Goal: Task Accomplishment & Management: Manage account settings

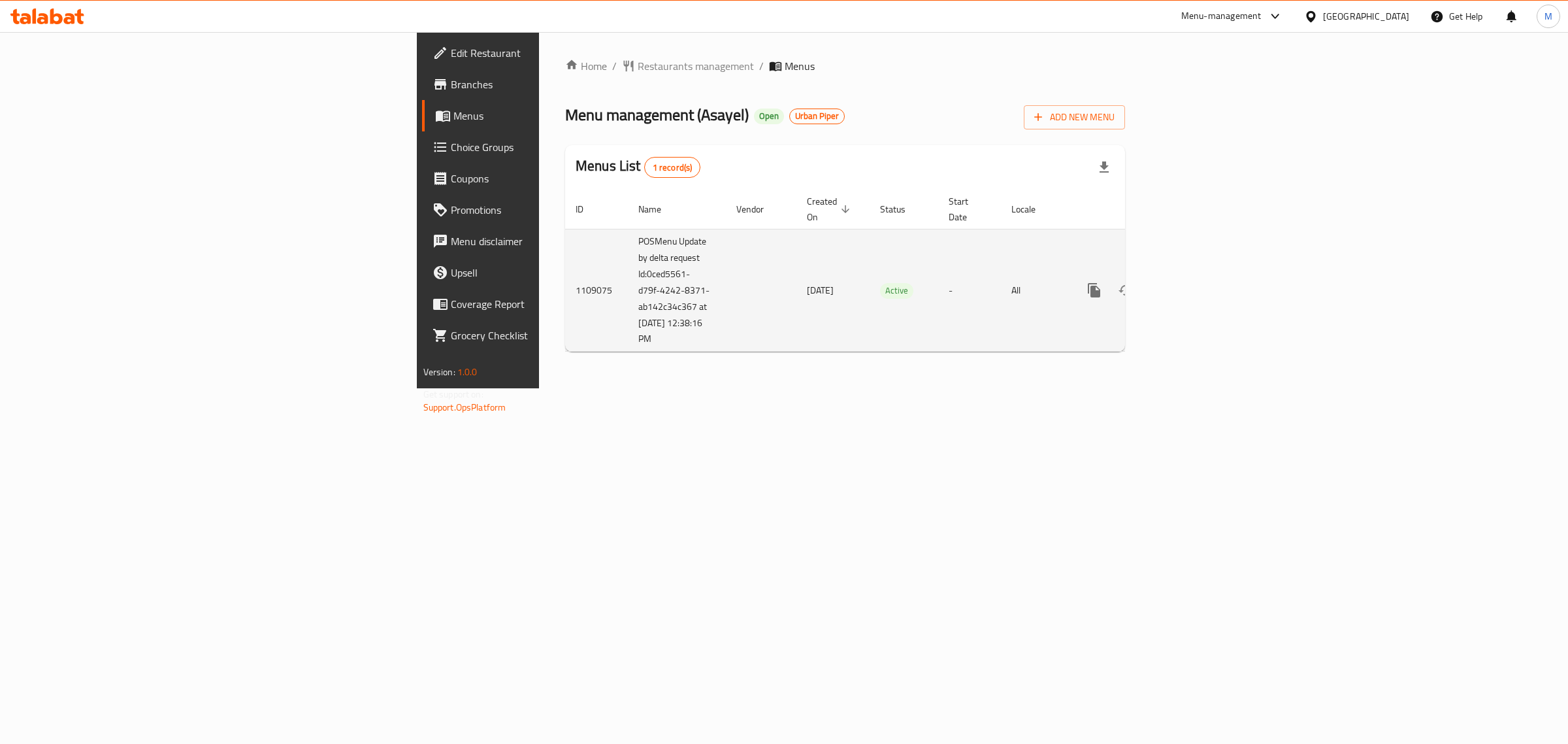
click at [565, 274] on td "1109075" at bounding box center [596, 290] width 63 height 123
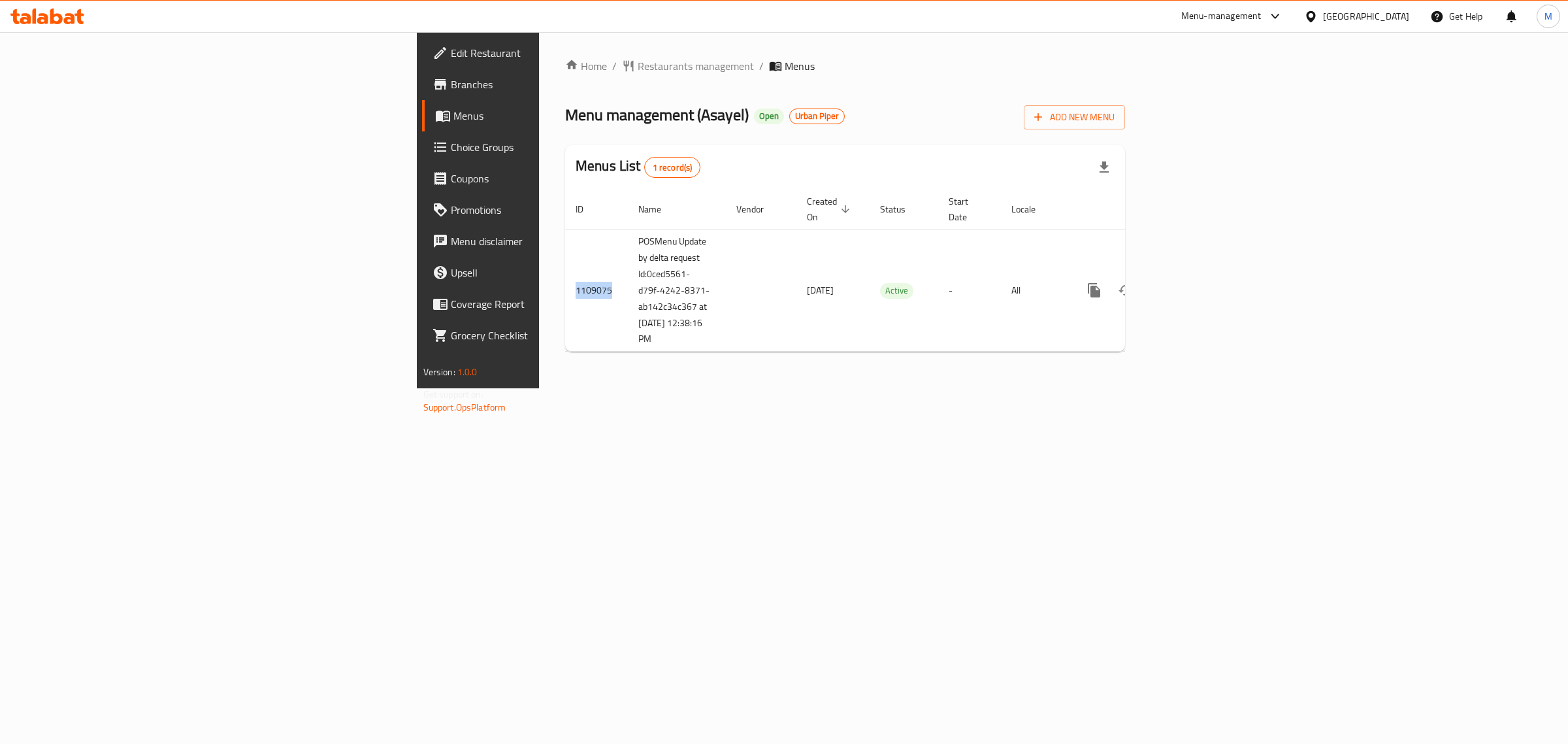
copy td "1109075"
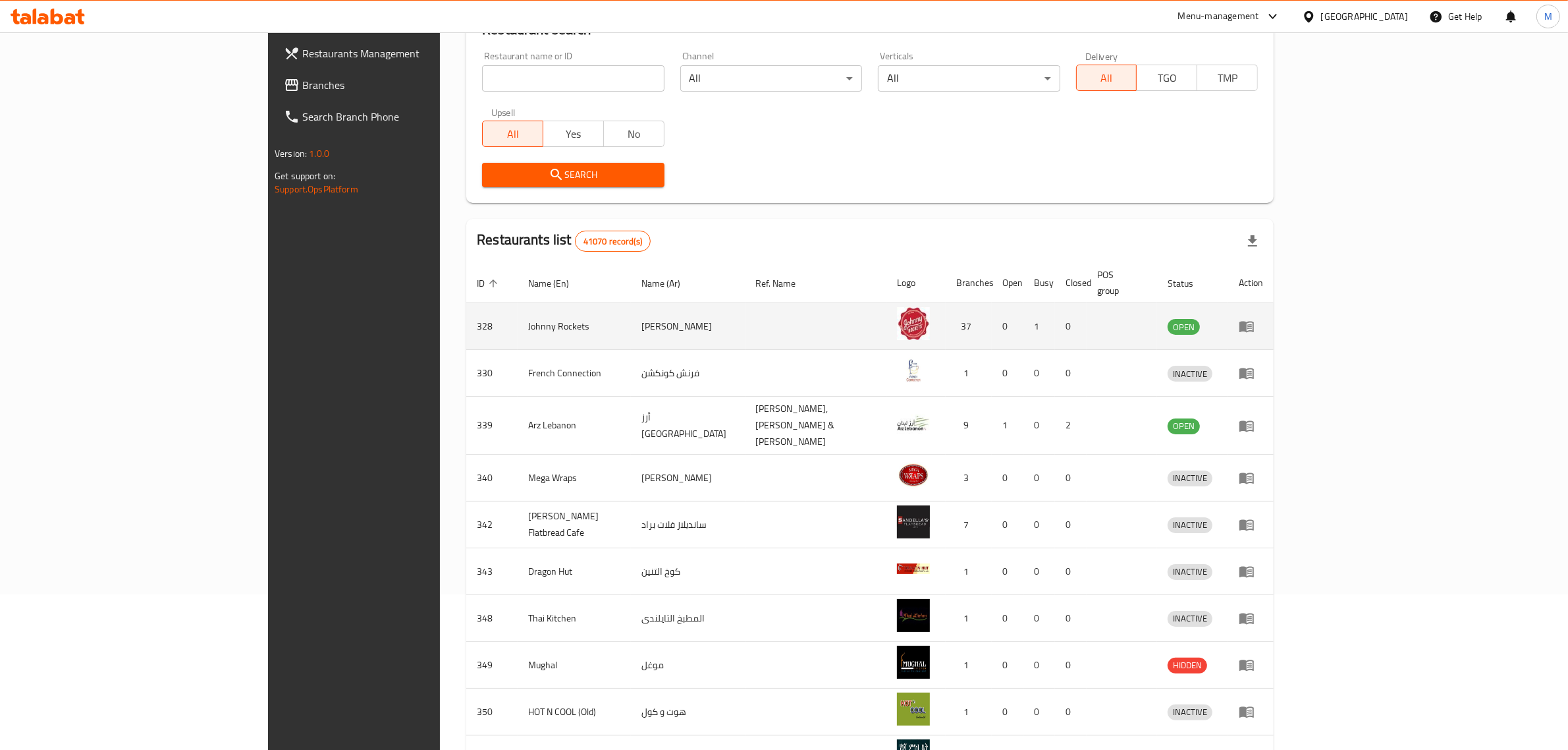
scroll to position [231, 0]
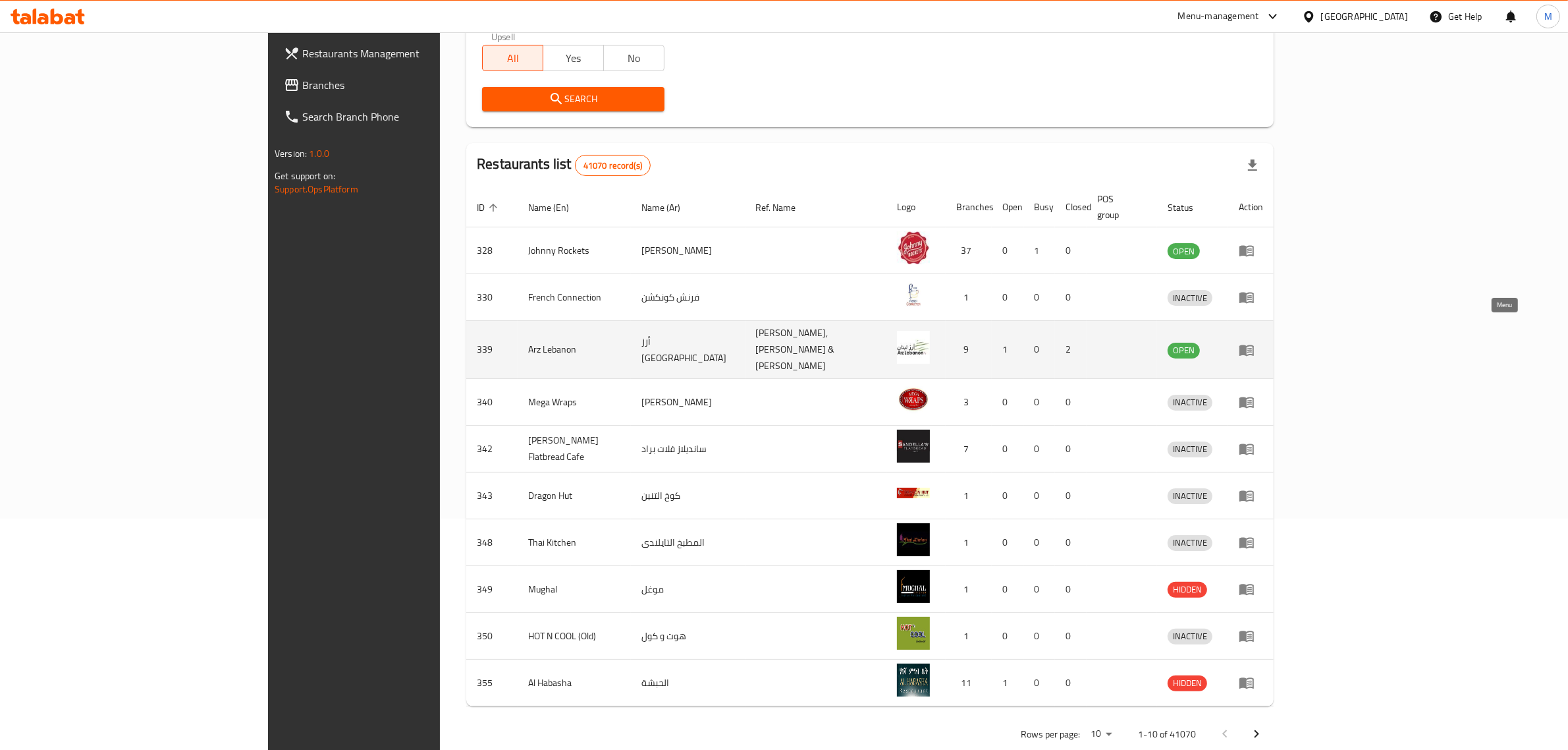
click at [1263, 342] on link "enhanced table" at bounding box center [1251, 350] width 24 height 16
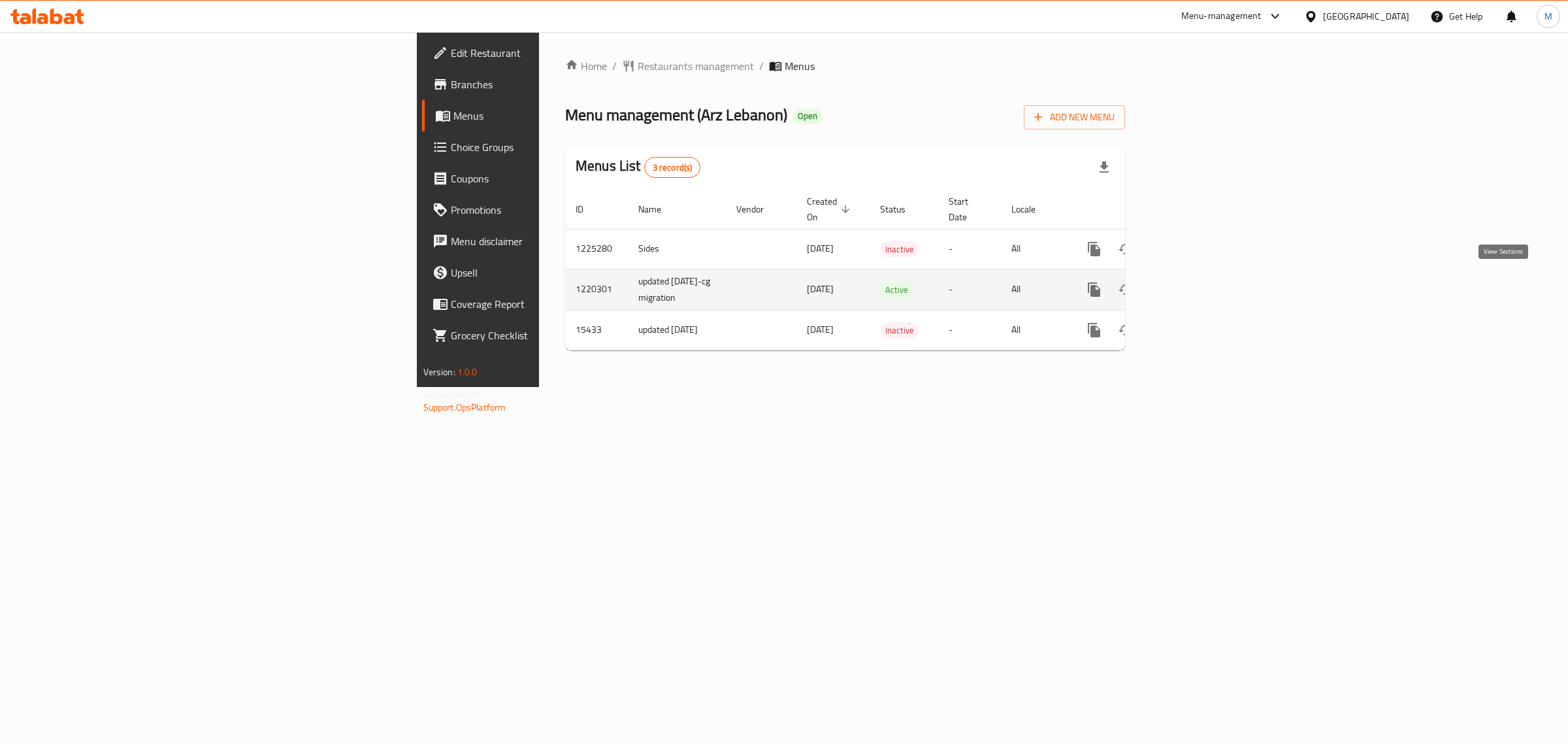
click at [1204, 276] on link "enhanced table" at bounding box center [1188, 290] width 32 height 32
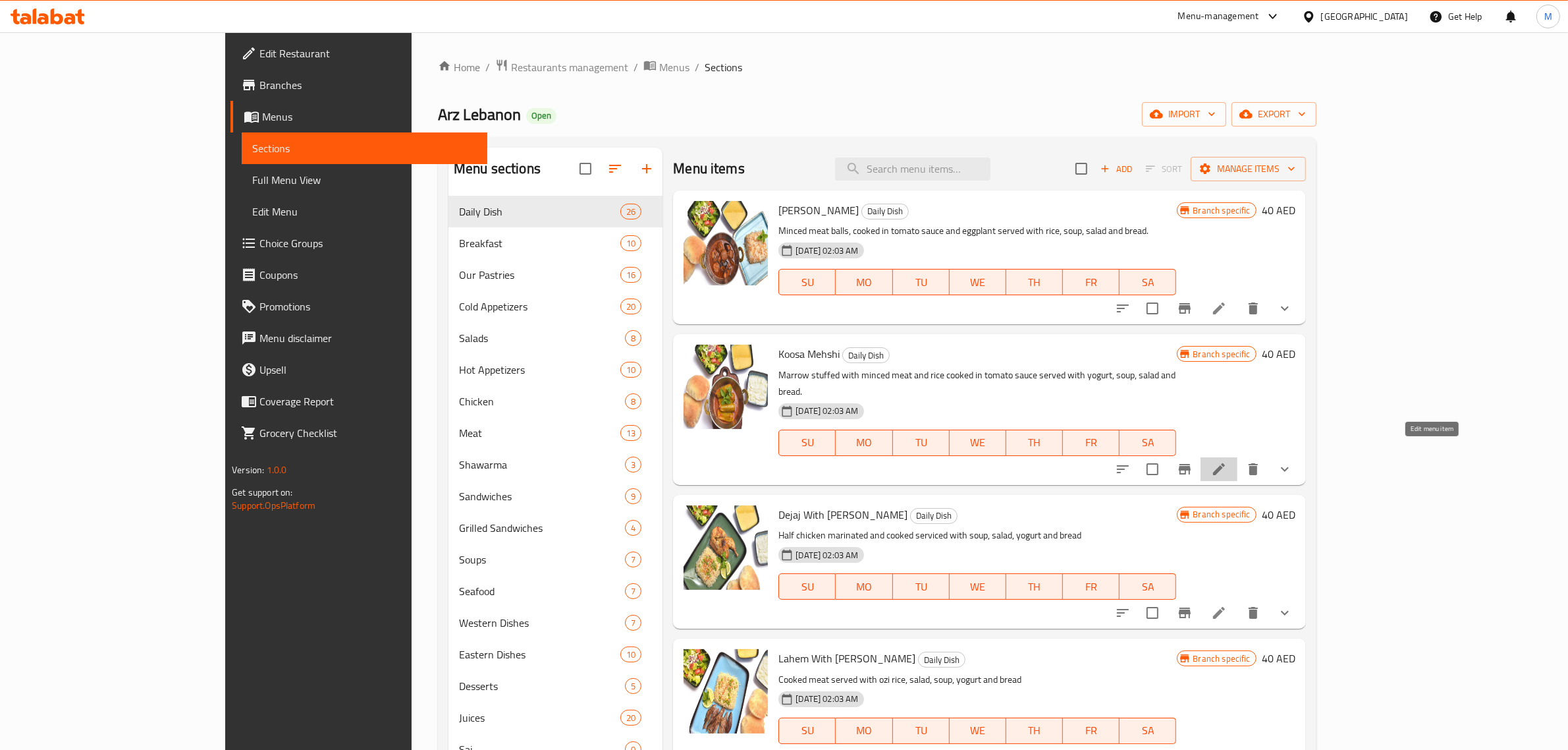
click at [1227, 461] on icon at bounding box center [1219, 469] width 16 height 16
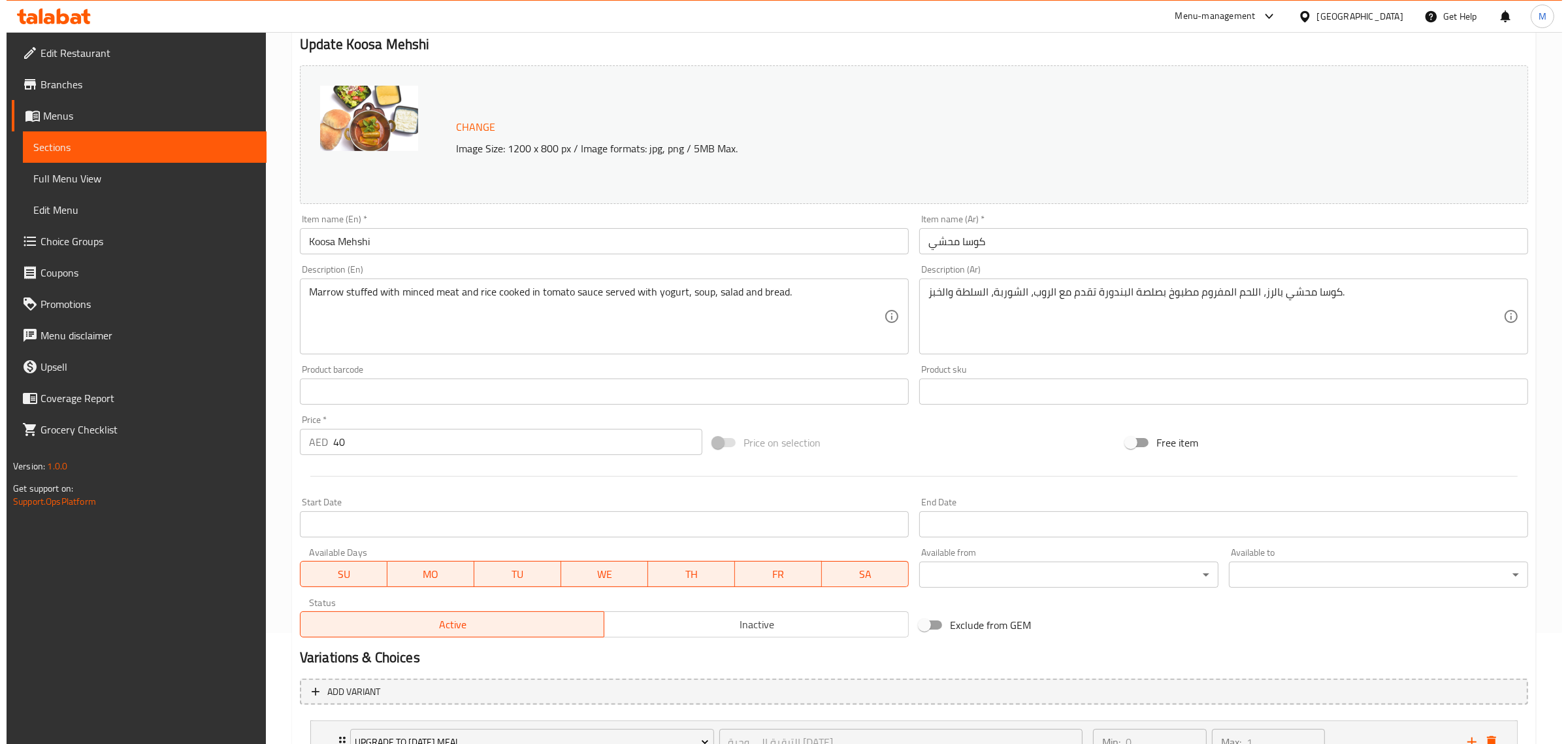
scroll to position [220, 0]
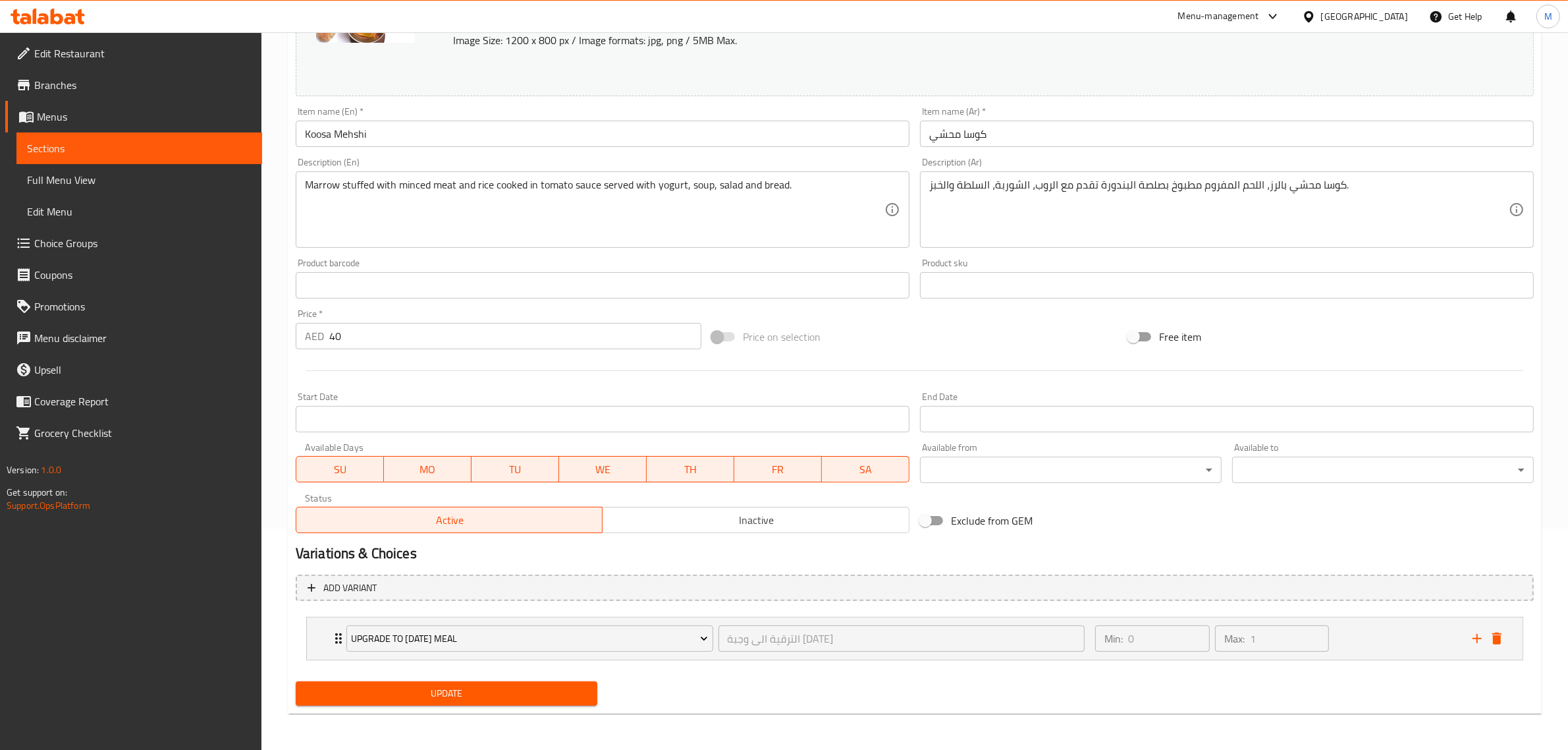
click at [1053, 462] on body "​ Menu-management [GEOGRAPHIC_DATA] Get Help M Edit Restaurant Branches Menus S…" at bounding box center [784, 170] width 1568 height 717
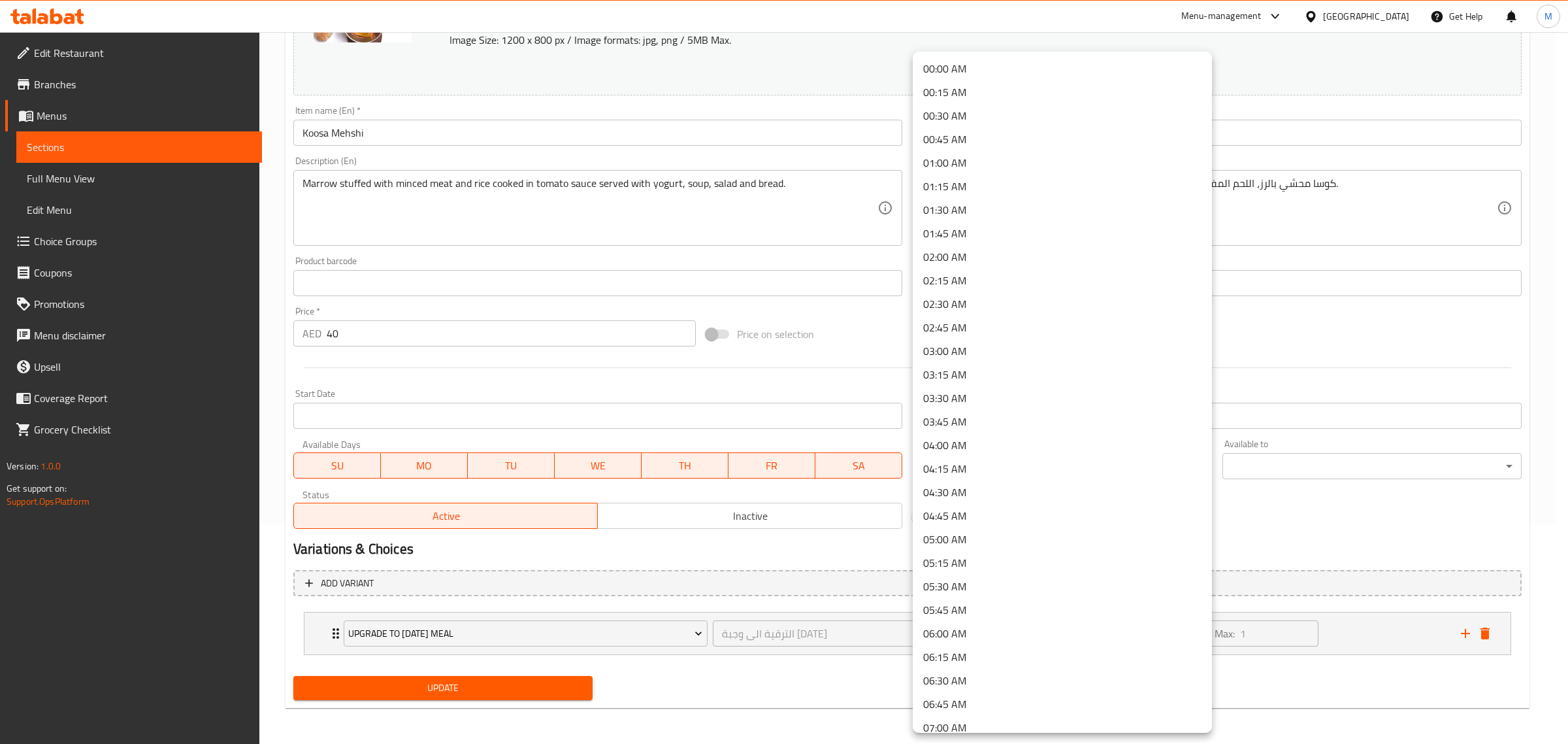
drag, startPoint x: 1312, startPoint y: 555, endPoint x: 1318, endPoint y: 477, distance: 78.2
click at [1312, 554] on div at bounding box center [784, 372] width 1568 height 744
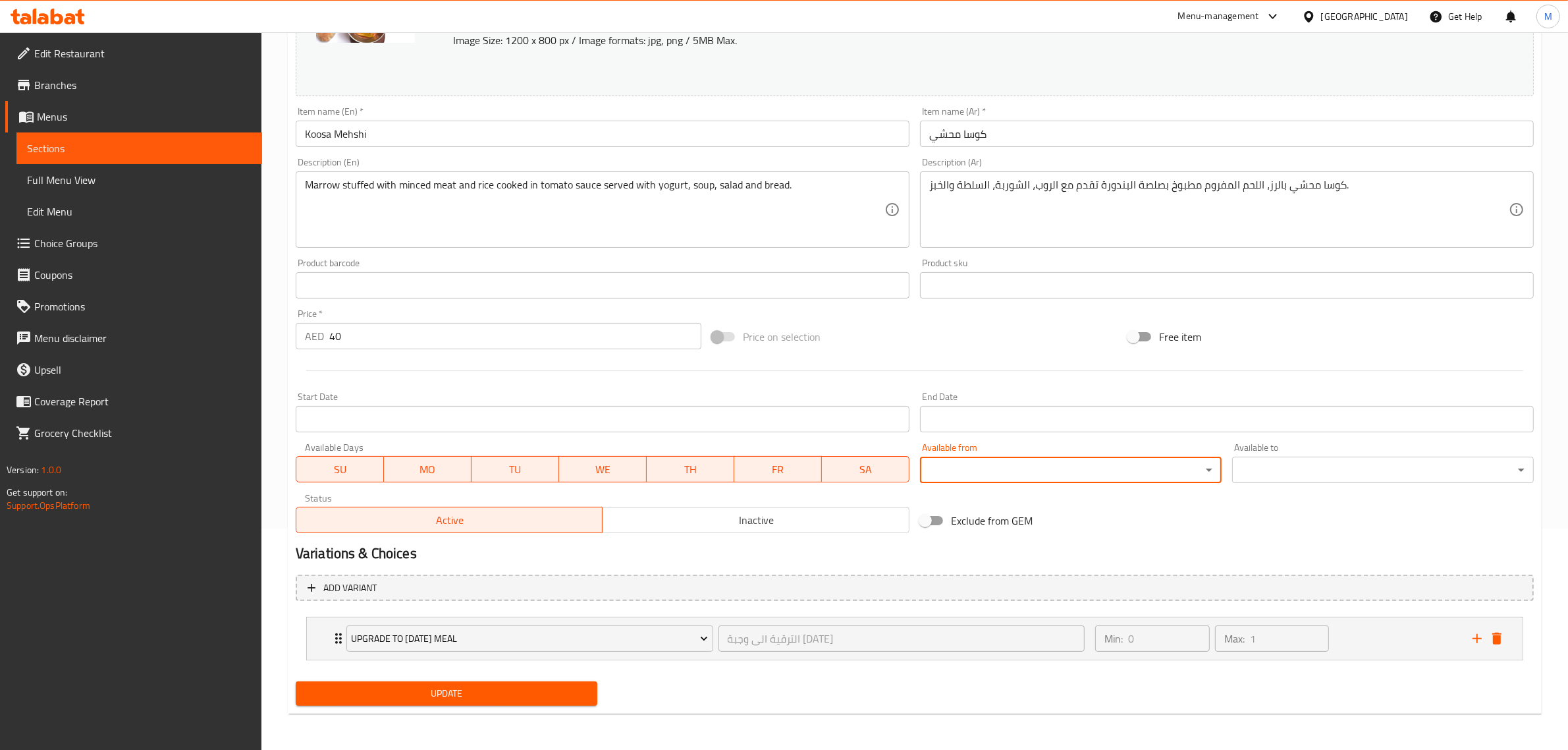
click at [1327, 462] on div "00:00 AM 00:15 AM 00:30 AM 00:45 AM 01:00 AM 01:15 AM 01:30 AM 01:45 AM 02:00 A…" at bounding box center [784, 375] width 1568 height 750
click at [1327, 459] on body "​ Menu-management [GEOGRAPHIC_DATA] Get Help M Edit Restaurant Branches Menus S…" at bounding box center [784, 170] width 1568 height 717
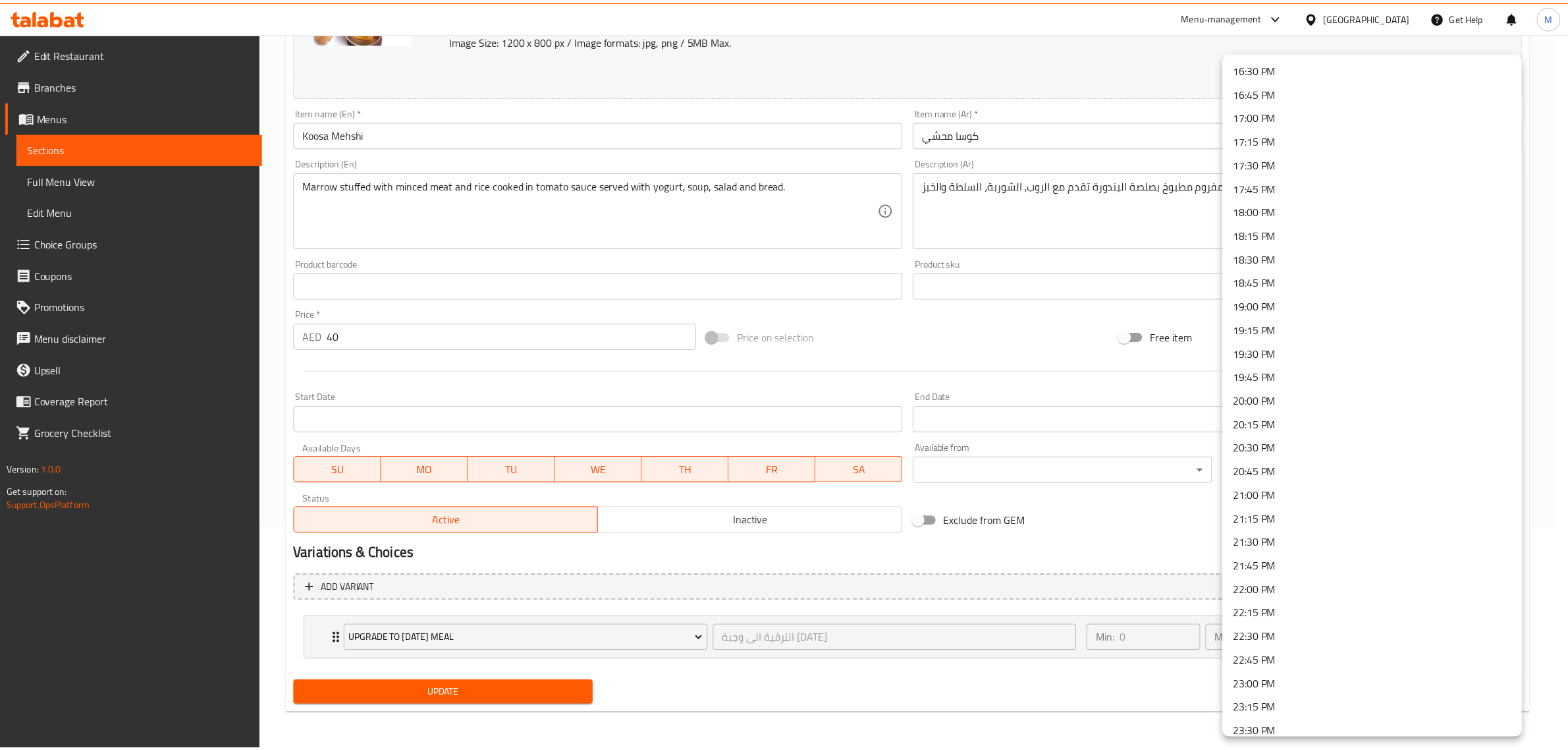
scroll to position [1622, 0]
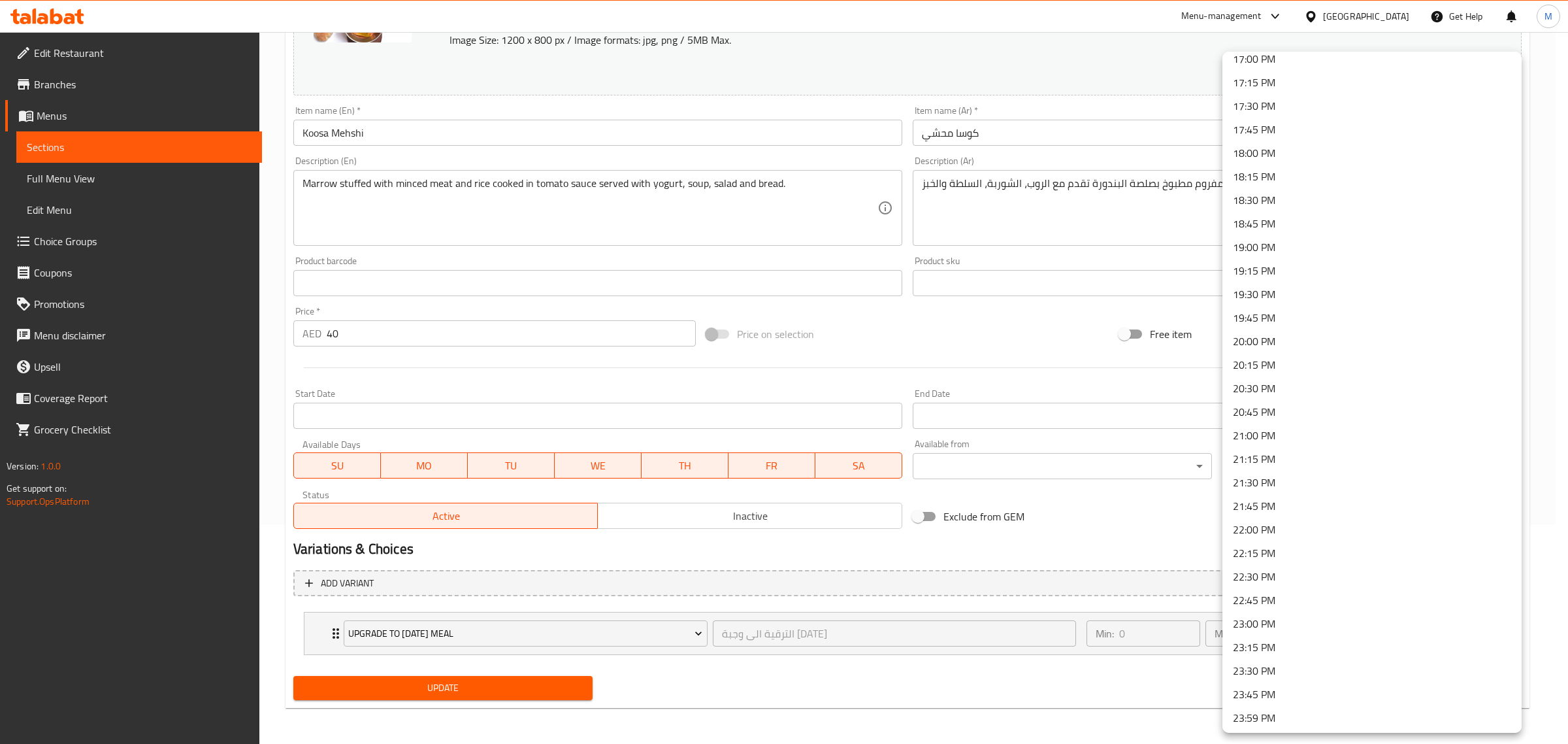
click at [1010, 343] on div at bounding box center [784, 372] width 1568 height 744
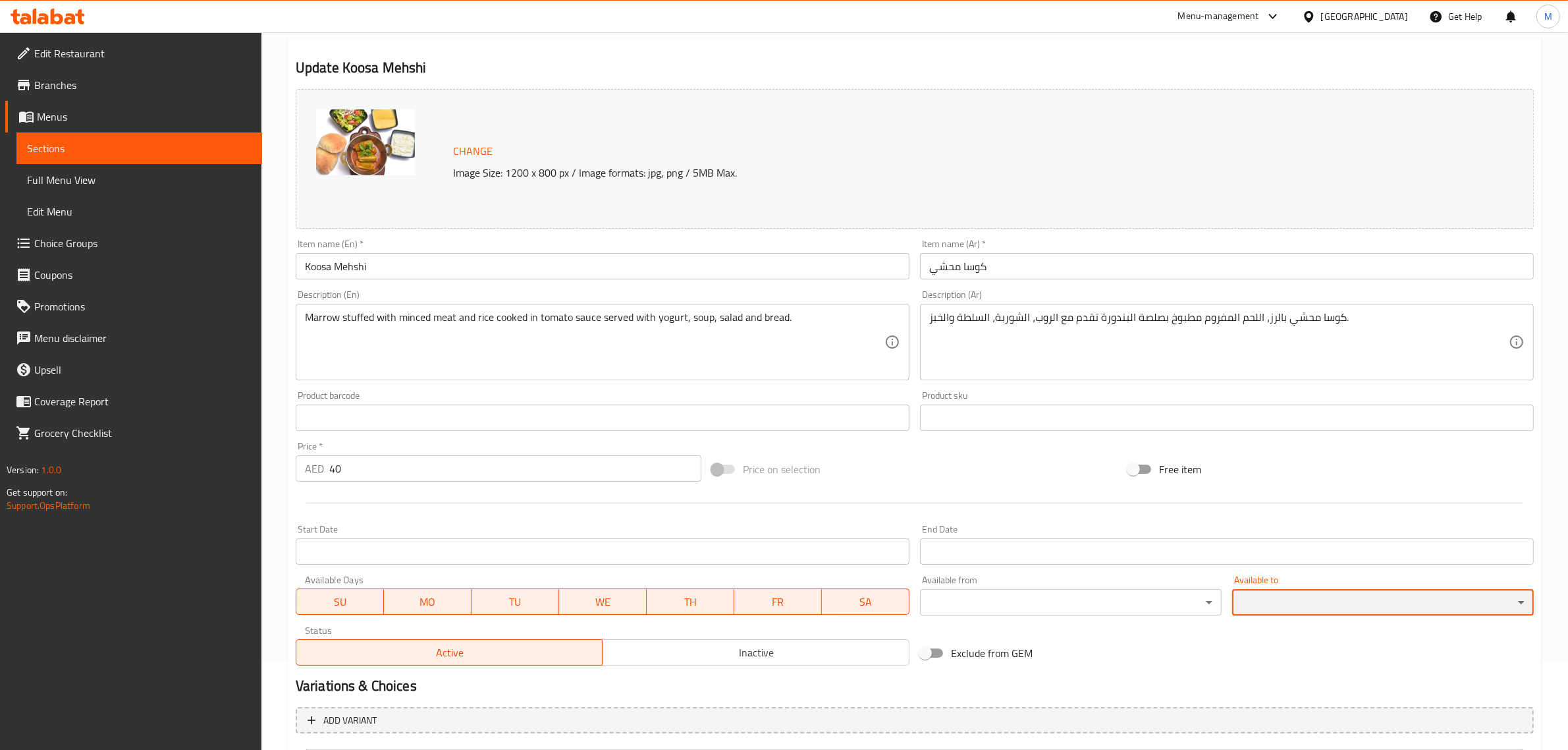
scroll to position [0, 0]
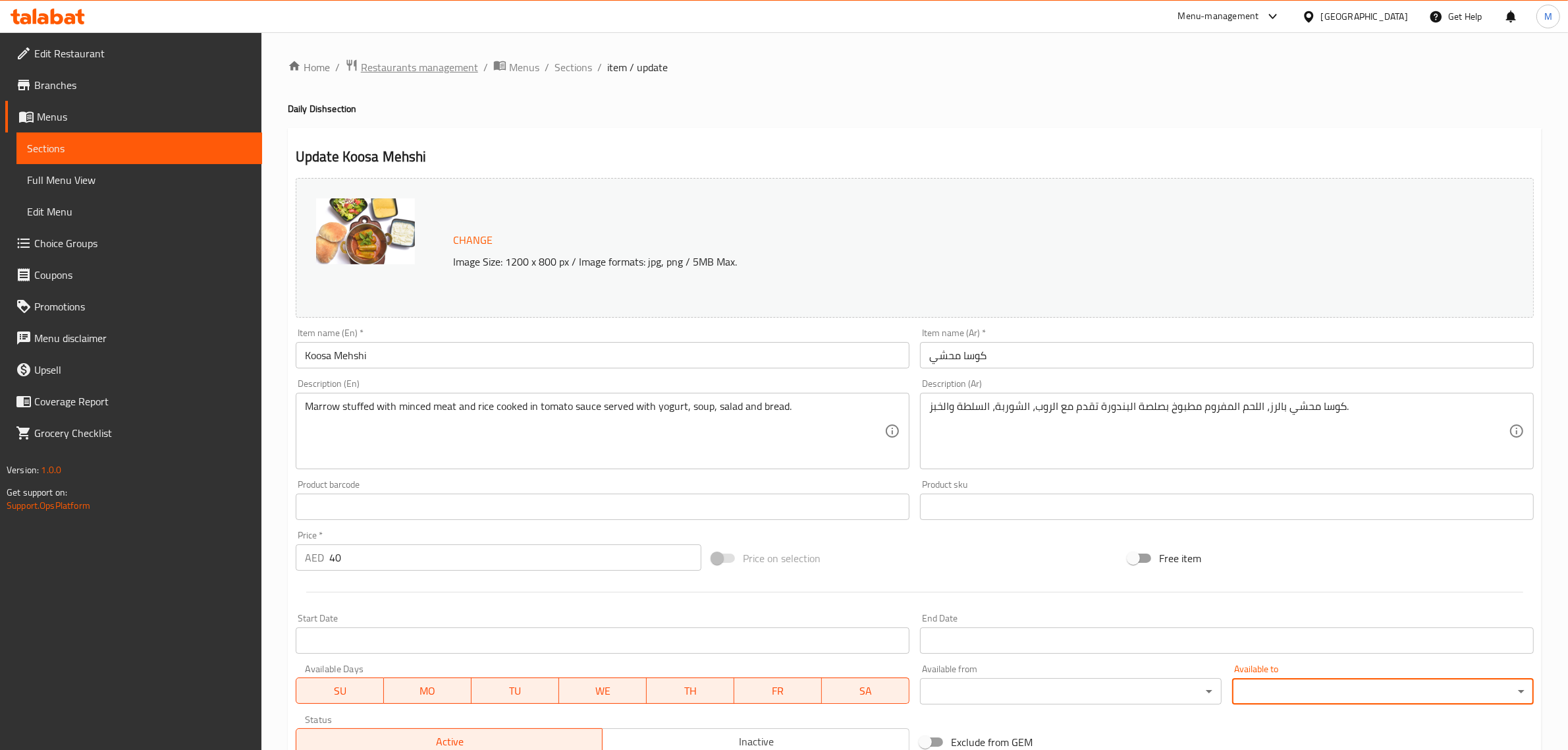
click at [453, 67] on span "Restaurants management" at bounding box center [420, 67] width 117 height 16
